Goal: Transaction & Acquisition: Purchase product/service

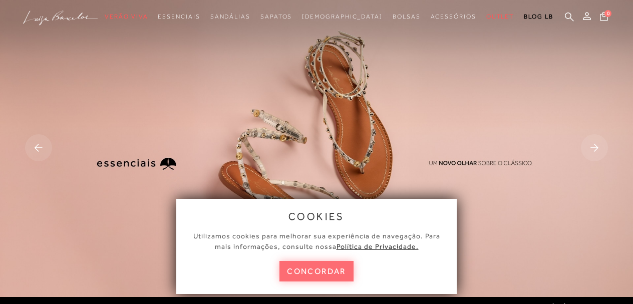
click at [310, 274] on button "concordar" at bounding box center [316, 271] width 74 height 21
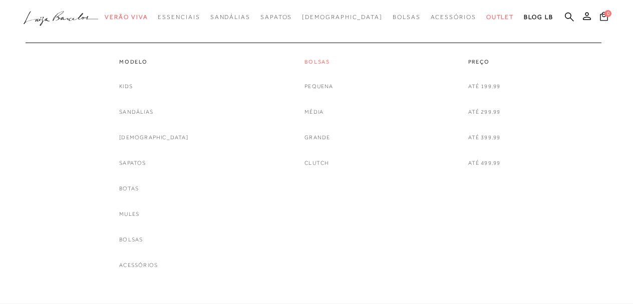
click at [305, 59] on link "Bolsas" at bounding box center [318, 62] width 29 height 9
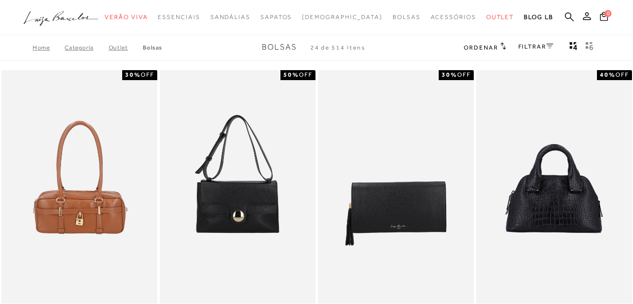
click at [492, 49] on span "Ordenar" at bounding box center [480, 47] width 34 height 7
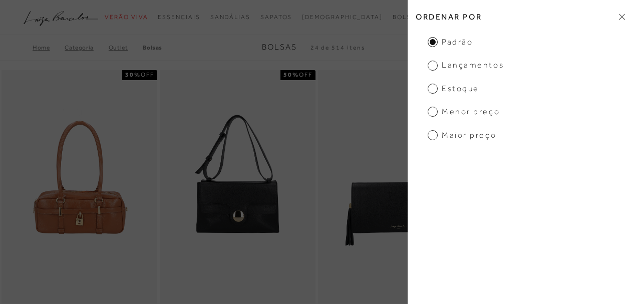
click at [459, 111] on span "Menor preço" at bounding box center [463, 111] width 72 height 11
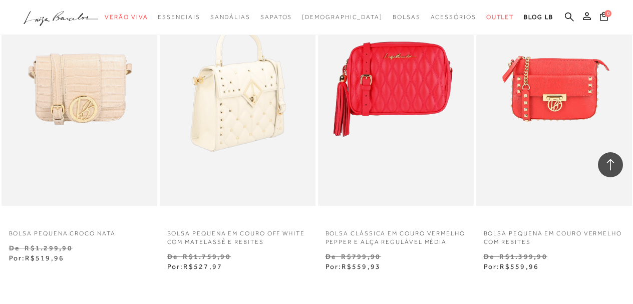
scroll to position [1802, 0]
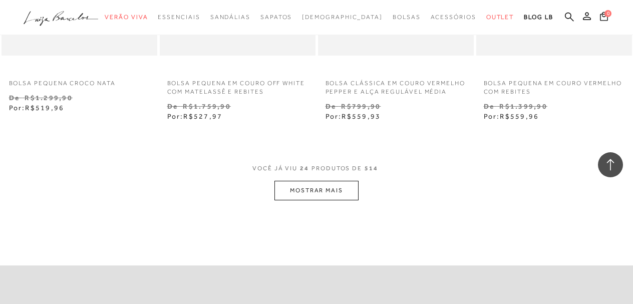
click at [330, 200] on button "MOSTRAR MAIS" at bounding box center [316, 191] width 84 height 20
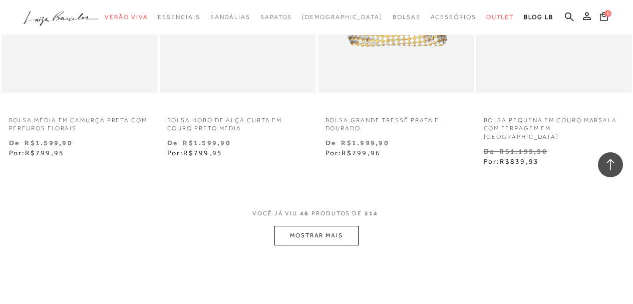
scroll to position [3703, 0]
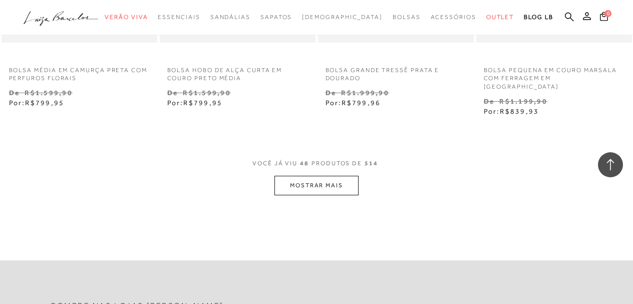
click at [307, 192] on button "MOSTRAR MAIS" at bounding box center [316, 186] width 84 height 20
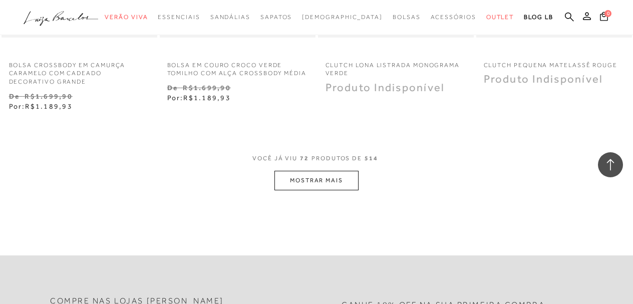
scroll to position [5705, 0]
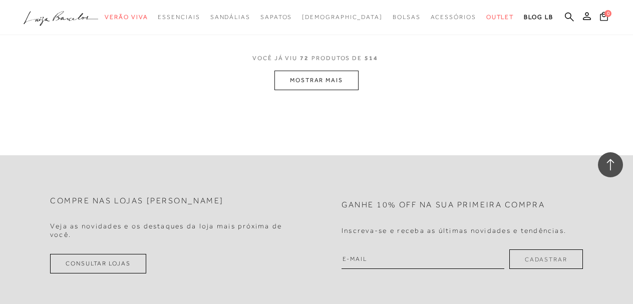
click at [312, 90] on button "MOSTRAR MAIS" at bounding box center [316, 81] width 84 height 20
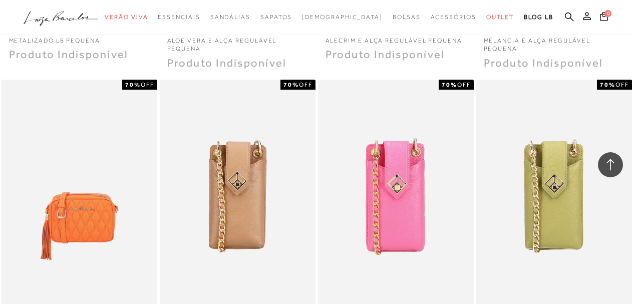
scroll to position [6355, 0]
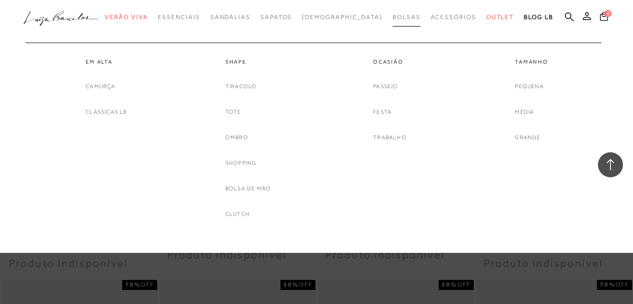
click at [392, 16] on span "Bolsas" at bounding box center [406, 17] width 28 height 7
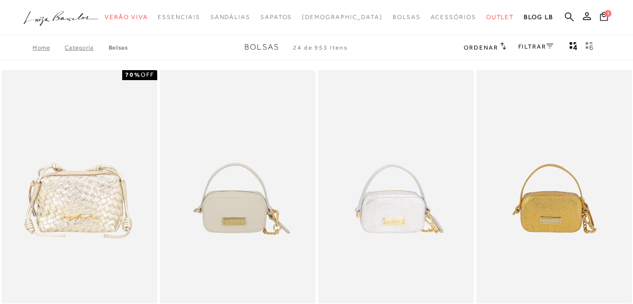
click at [489, 50] on span "Ordenar" at bounding box center [480, 47] width 34 height 7
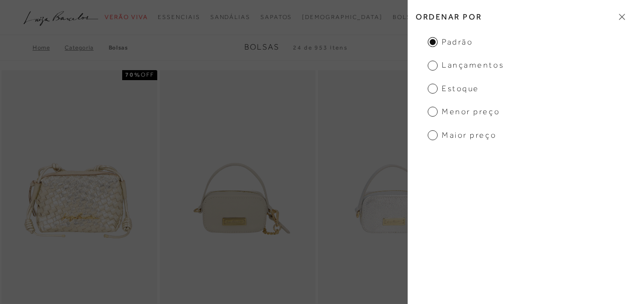
click at [455, 115] on span "Menor preço" at bounding box center [463, 111] width 72 height 11
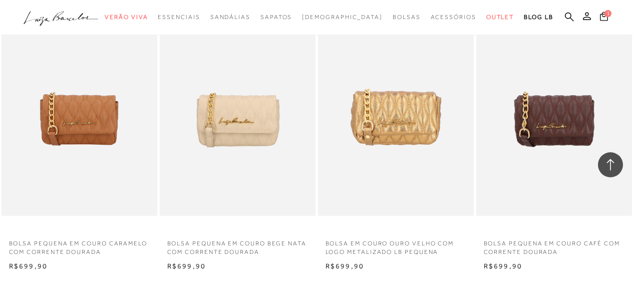
scroll to position [1752, 0]
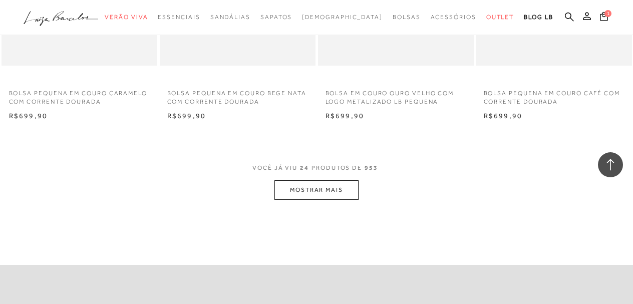
click at [325, 189] on button "MOSTRAR MAIS" at bounding box center [316, 190] width 84 height 20
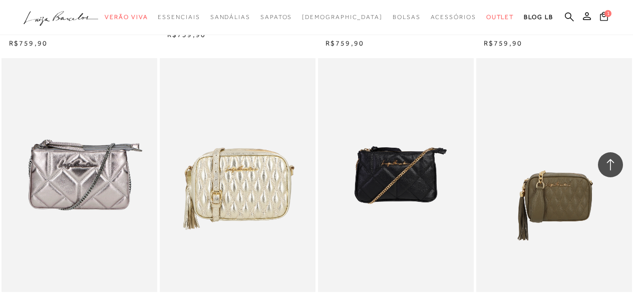
scroll to position [3553, 0]
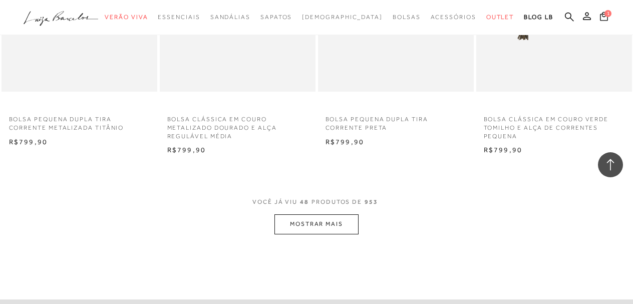
click at [324, 234] on button "MOSTRAR MAIS" at bounding box center [316, 224] width 84 height 20
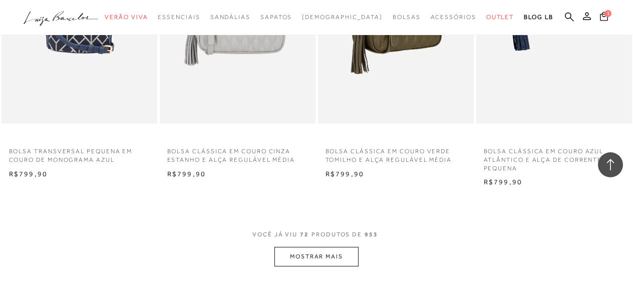
scroll to position [5455, 0]
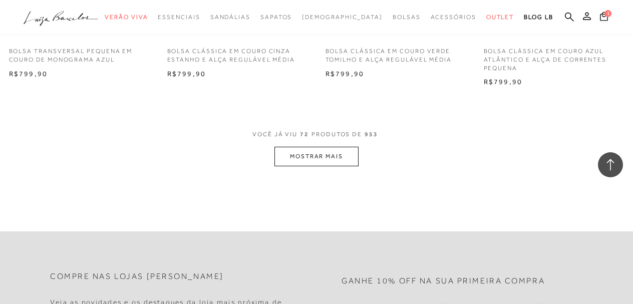
click at [351, 166] on button "MOSTRAR MAIS" at bounding box center [316, 157] width 84 height 20
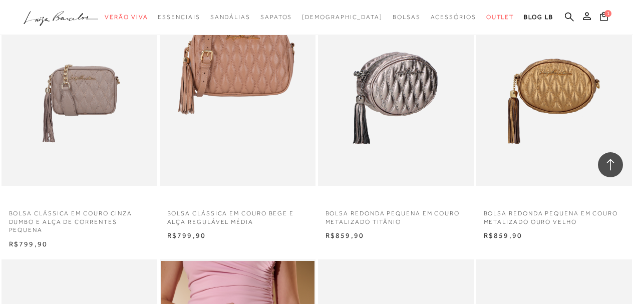
scroll to position [6155, 0]
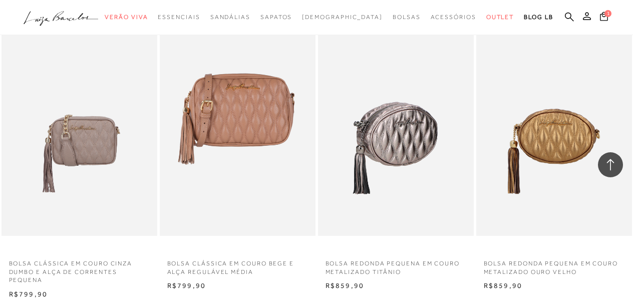
drag, startPoint x: 395, startPoint y: 69, endPoint x: 370, endPoint y: 91, distance: 33.3
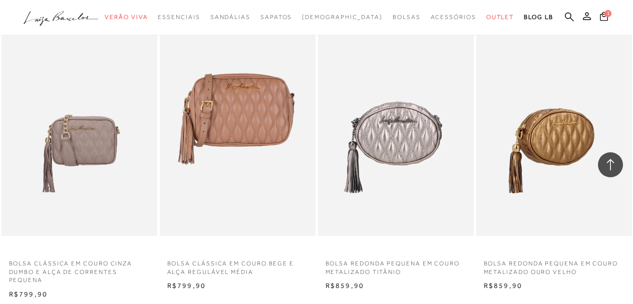
drag, startPoint x: 370, startPoint y: 91, endPoint x: 564, endPoint y: 113, distance: 195.4
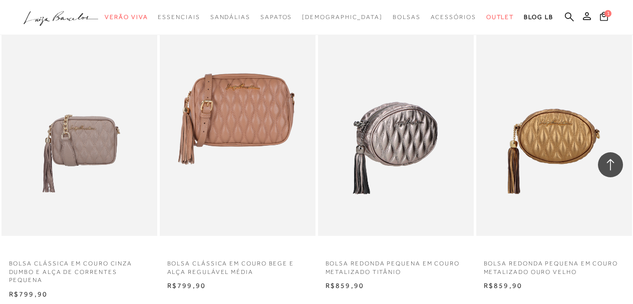
drag, startPoint x: 564, startPoint y: 113, endPoint x: 419, endPoint y: 120, distance: 145.3
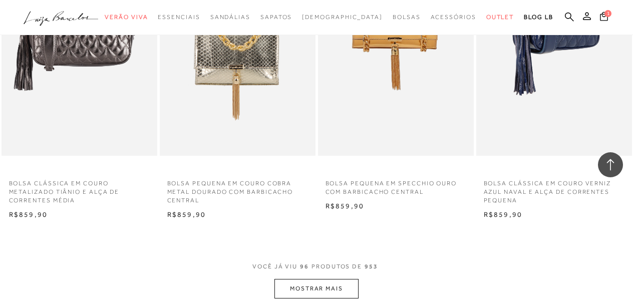
scroll to position [7206, 0]
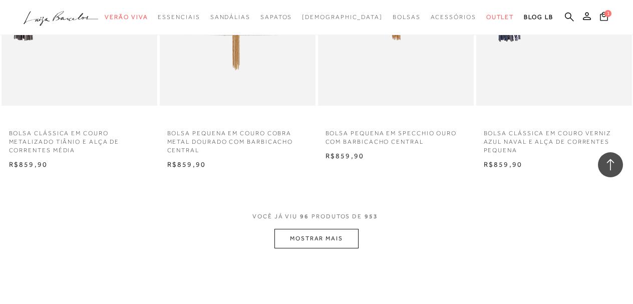
click at [311, 242] on button "MOSTRAR MAIS" at bounding box center [316, 239] width 84 height 20
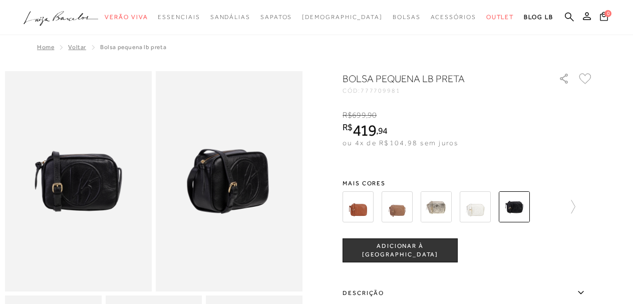
click at [392, 250] on span "ADICIONAR À SACOLA" at bounding box center [400, 251] width 114 height 18
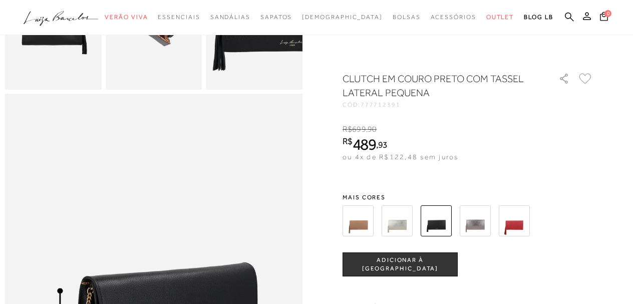
scroll to position [550, 0]
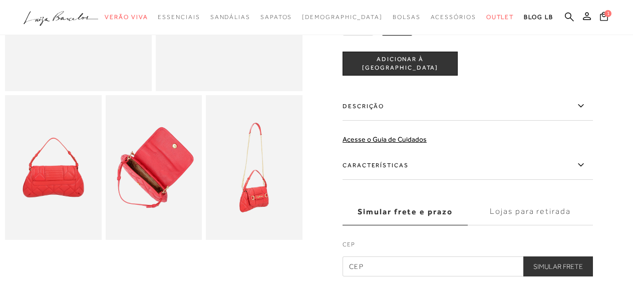
scroll to position [100, 0]
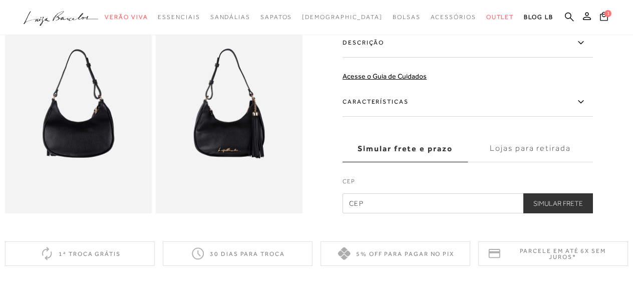
scroll to position [300, 0]
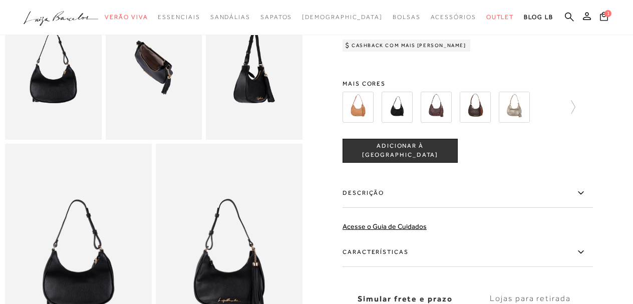
click at [421, 160] on button "ADICIONAR À [GEOGRAPHIC_DATA]" at bounding box center [399, 151] width 115 height 24
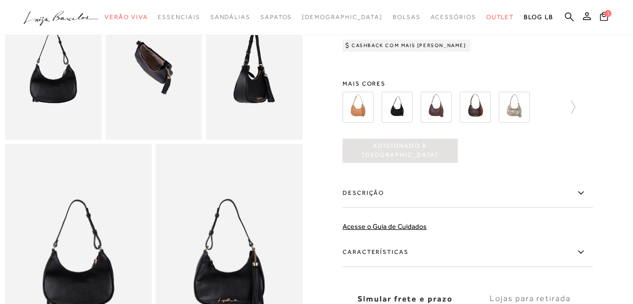
scroll to position [150, 0]
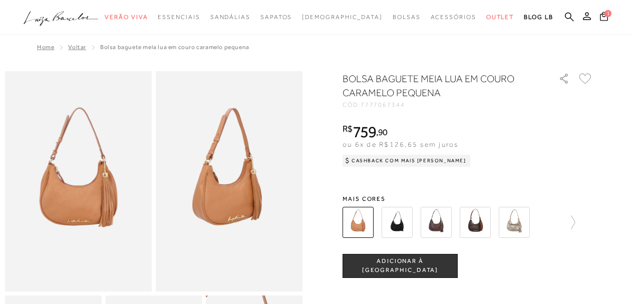
scroll to position [50, 0]
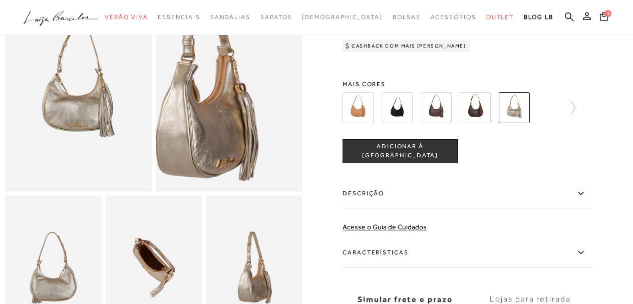
scroll to position [150, 0]
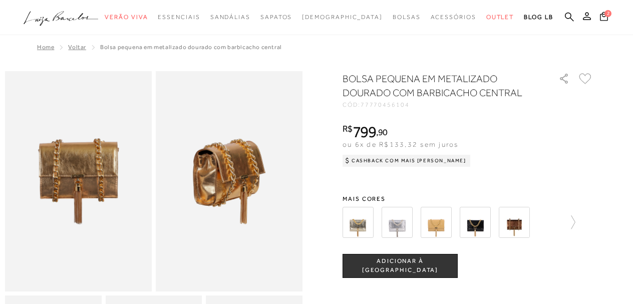
scroll to position [50, 0]
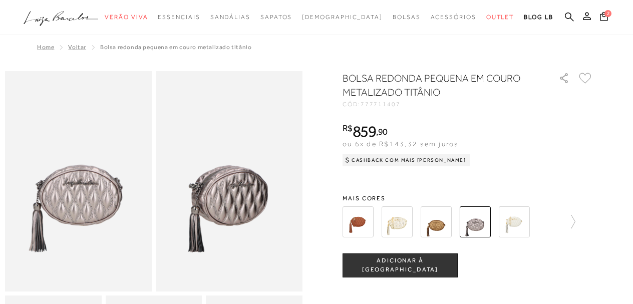
scroll to position [100, 0]
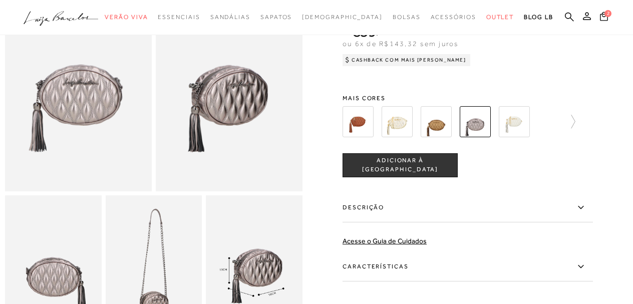
click at [389, 162] on span "ADICIONAR À [GEOGRAPHIC_DATA]" at bounding box center [400, 165] width 114 height 18
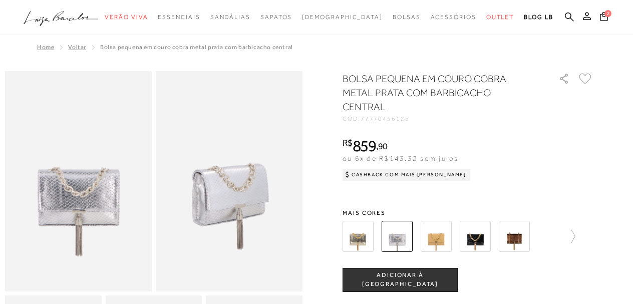
click at [378, 278] on span "ADICIONAR À [GEOGRAPHIC_DATA]" at bounding box center [400, 280] width 114 height 18
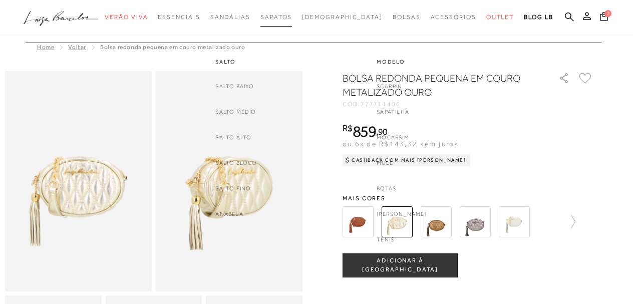
drag, startPoint x: 391, startPoint y: 268, endPoint x: 290, endPoint y: 11, distance: 275.9
click at [392, 268] on span "ADICIONAR À [GEOGRAPHIC_DATA]" at bounding box center [400, 265] width 114 height 18
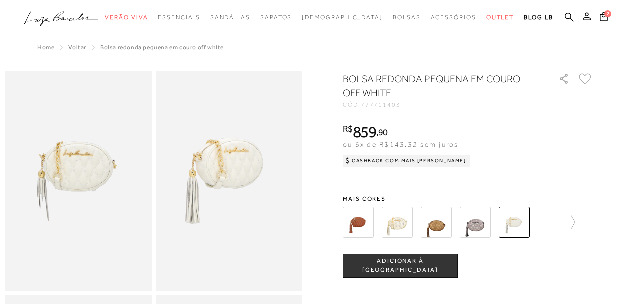
click at [406, 262] on span "ADICIONAR À [GEOGRAPHIC_DATA]" at bounding box center [400, 266] width 114 height 18
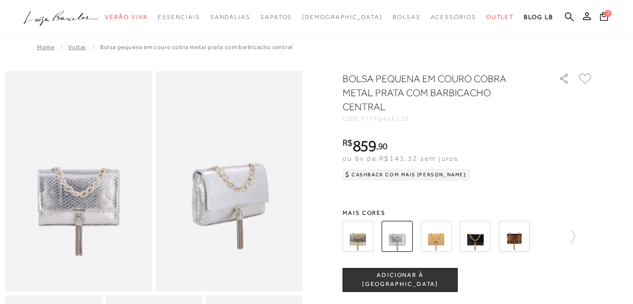
click at [394, 278] on span "ADICIONAR À [GEOGRAPHIC_DATA]" at bounding box center [400, 280] width 114 height 18
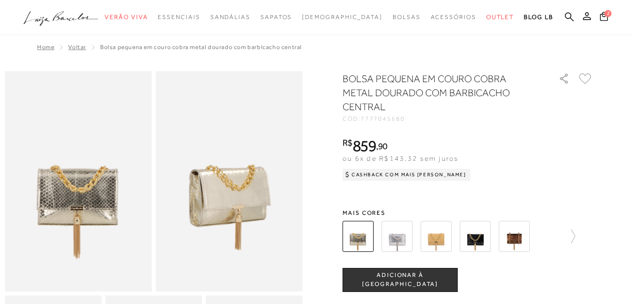
click at [402, 280] on span "ADICIONAR À [GEOGRAPHIC_DATA]" at bounding box center [400, 280] width 114 height 18
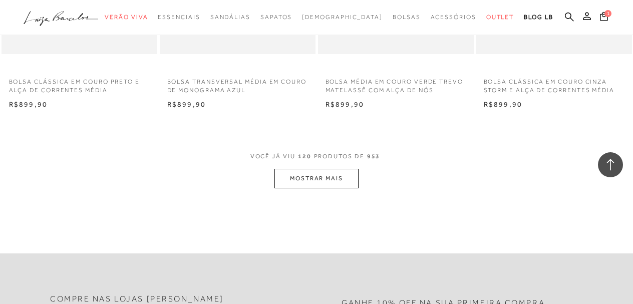
scroll to position [9108, 0]
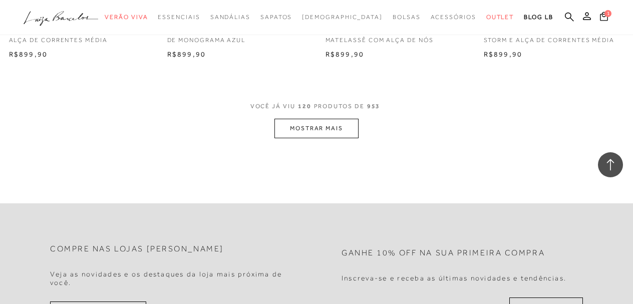
click at [327, 138] on button "MOSTRAR MAIS" at bounding box center [316, 129] width 84 height 20
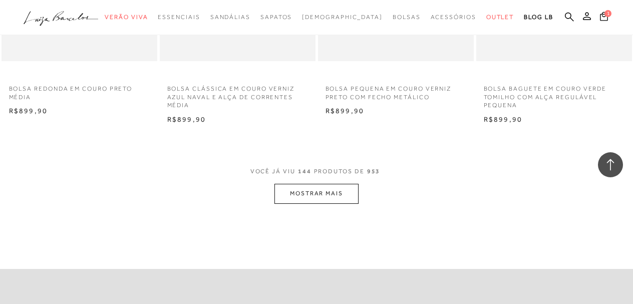
scroll to position [10909, 0]
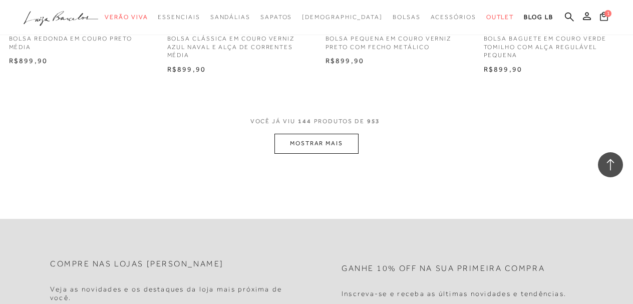
click at [297, 153] on button "MOSTRAR MAIS" at bounding box center [316, 144] width 84 height 20
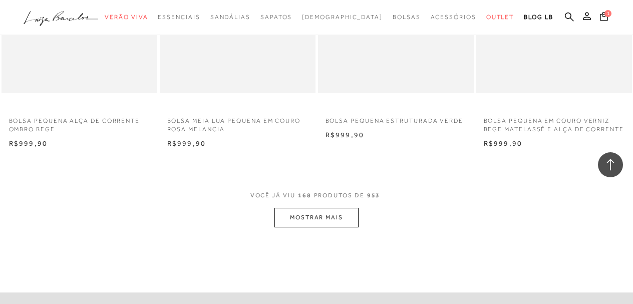
scroll to position [12761, 0]
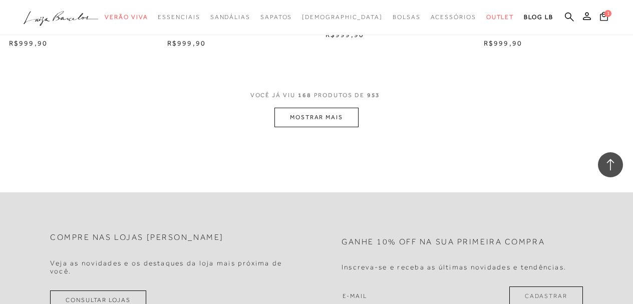
click at [336, 127] on button "MOSTRAR MAIS" at bounding box center [316, 118] width 84 height 20
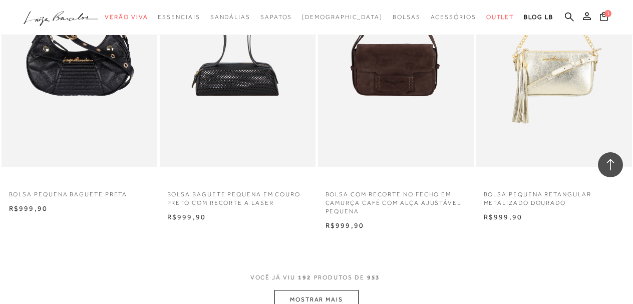
scroll to position [14563, 0]
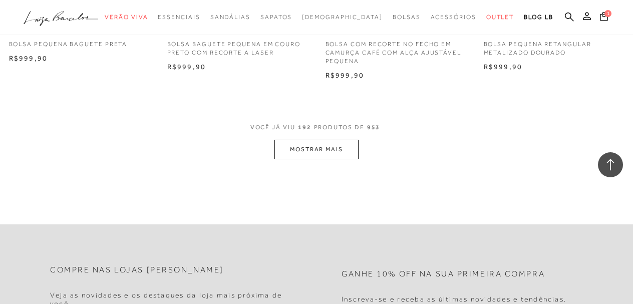
click at [306, 159] on button "MOSTRAR MAIS" at bounding box center [316, 150] width 84 height 20
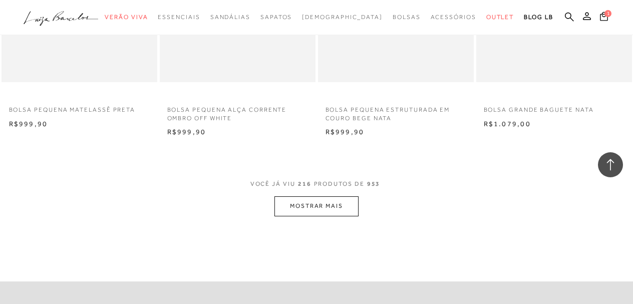
scroll to position [16364, 0]
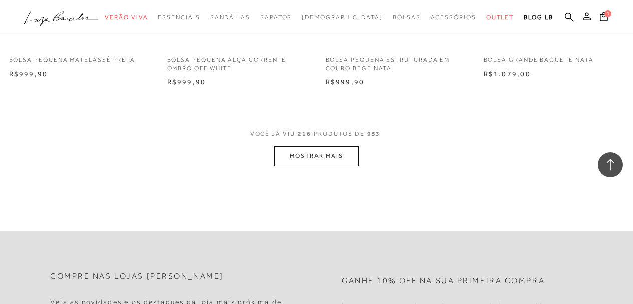
click at [336, 166] on button "MOSTRAR MAIS" at bounding box center [316, 156] width 84 height 20
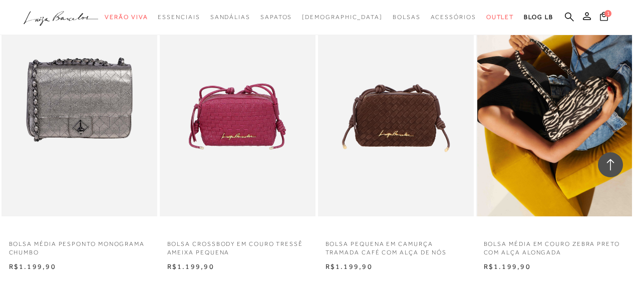
scroll to position [18066, 0]
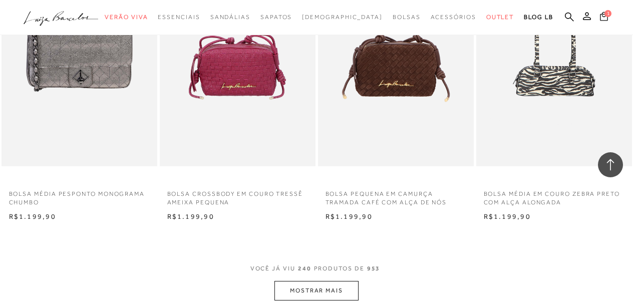
click at [601, 19] on icon at bounding box center [604, 17] width 8 height 10
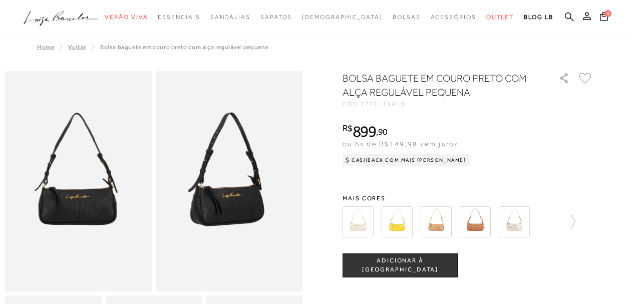
scroll to position [100, 0]
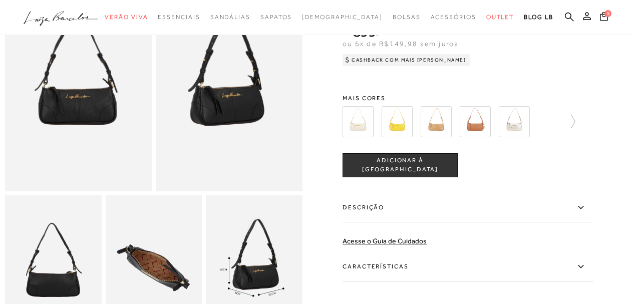
drag, startPoint x: 406, startPoint y: 163, endPoint x: 405, endPoint y: 1, distance: 162.1
click at [406, 163] on span "ADICIONAR À [GEOGRAPHIC_DATA]" at bounding box center [400, 165] width 114 height 18
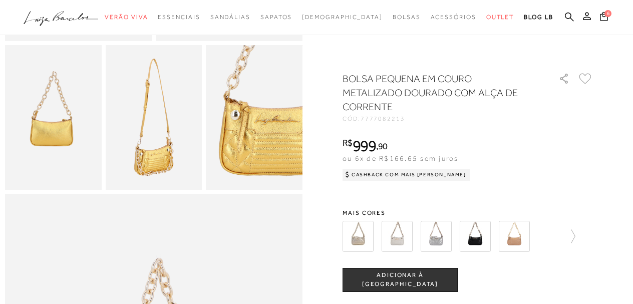
scroll to position [300, 0]
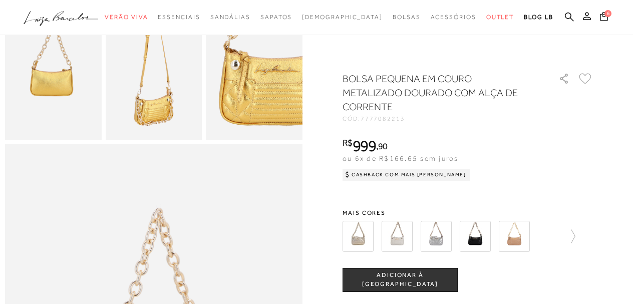
click at [412, 277] on span "ADICIONAR À [GEOGRAPHIC_DATA]" at bounding box center [400, 280] width 114 height 18
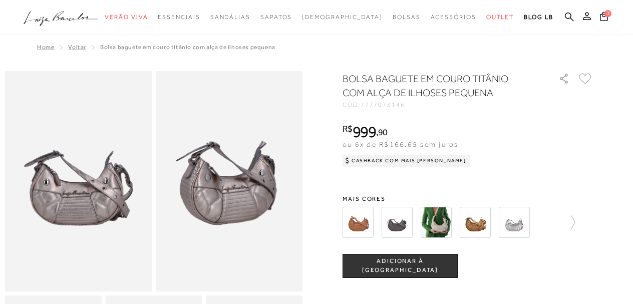
click at [400, 267] on span "ADICIONAR À [GEOGRAPHIC_DATA]" at bounding box center [400, 266] width 114 height 18
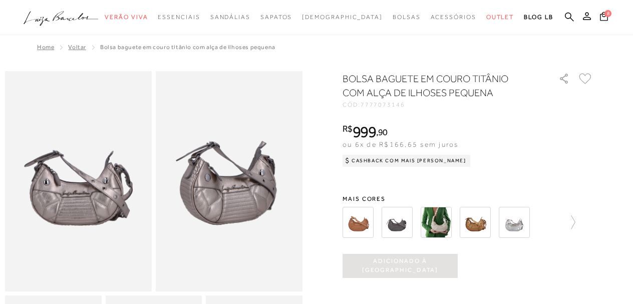
click at [437, 221] on img at bounding box center [435, 222] width 31 height 31
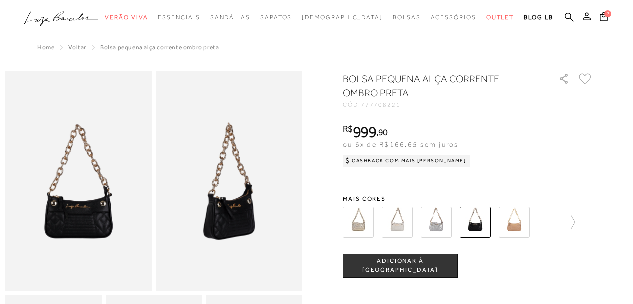
drag, startPoint x: 396, startPoint y: 260, endPoint x: 424, endPoint y: 4, distance: 257.7
click at [396, 260] on button "ADICIONAR À [GEOGRAPHIC_DATA]" at bounding box center [399, 266] width 115 height 24
